Goal: Find specific page/section: Find specific page/section

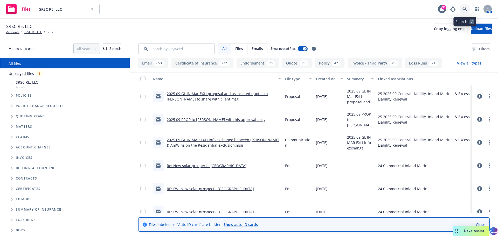
click at [465, 10] on icon at bounding box center [465, 9] width 5 height 5
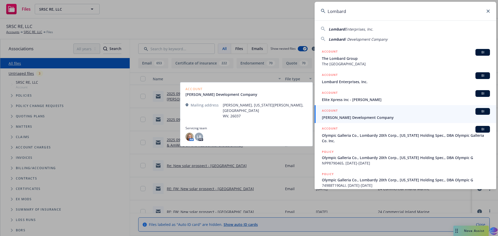
type input "Lombard"
click at [348, 120] on span "[PERSON_NAME] Development Company" at bounding box center [406, 117] width 168 height 5
